Goal: Information Seeking & Learning: Learn about a topic

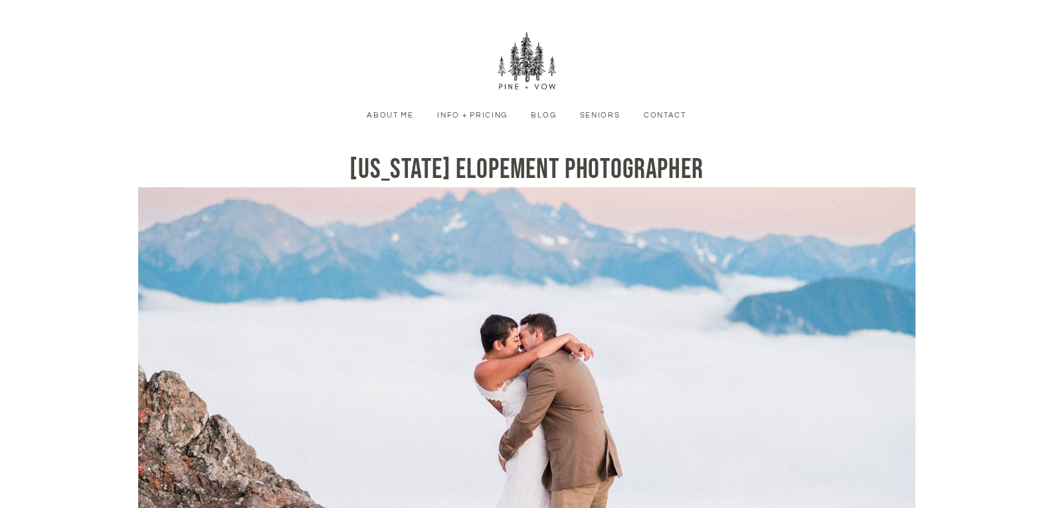
click at [492, 118] on link "Info + Pricing" at bounding box center [472, 116] width 87 height 12
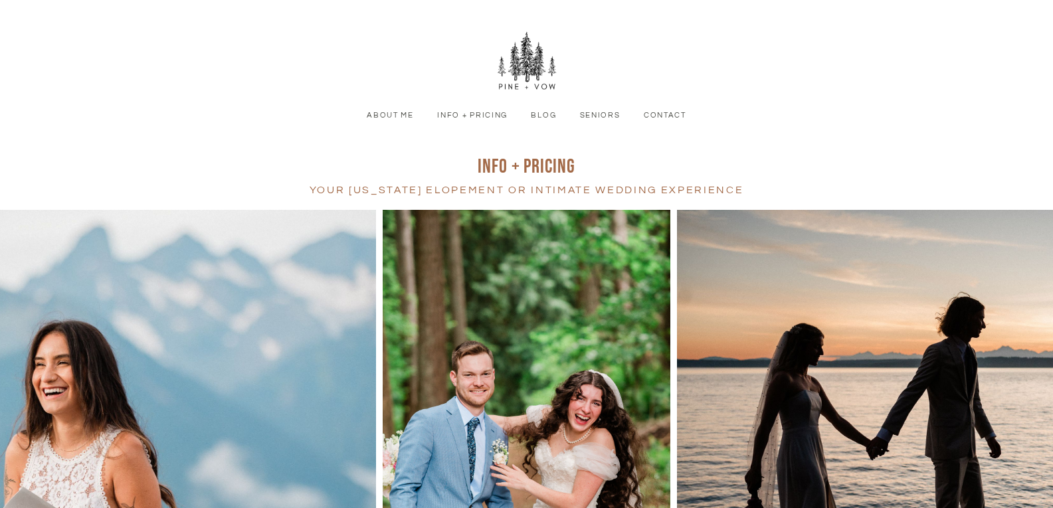
click at [482, 116] on link "Info + Pricing" at bounding box center [472, 116] width 87 height 12
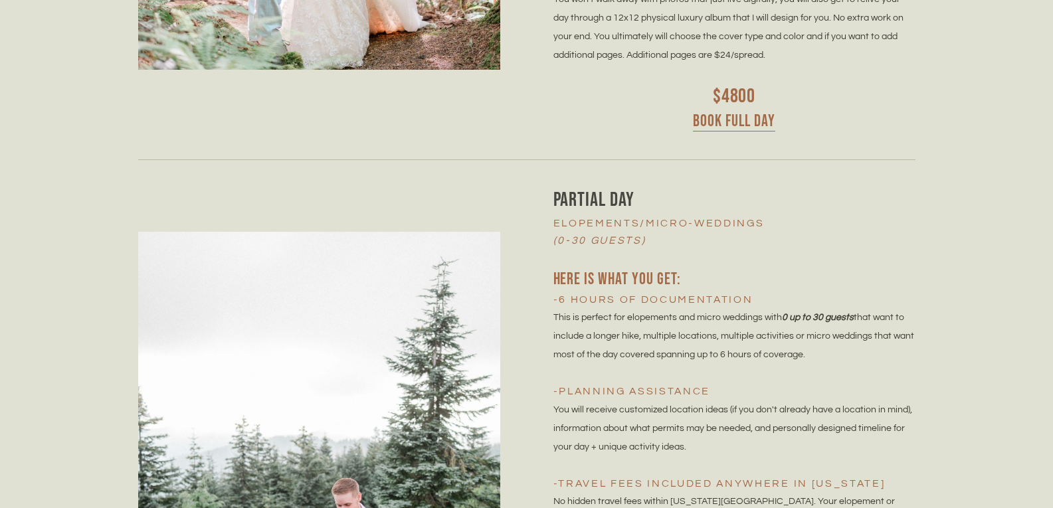
scroll to position [2923, 0]
